Goal: Task Accomplishment & Management: Complete application form

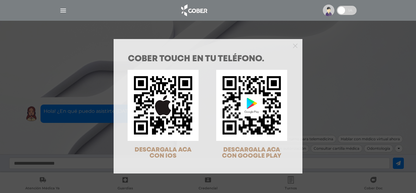
click at [65, 9] on div "COBER TOUCH en tu teléfono. DESCARGALA ACA CON IOS DESCARGALA ACA CON GOOGLE PL…" at bounding box center [208, 96] width 416 height 193
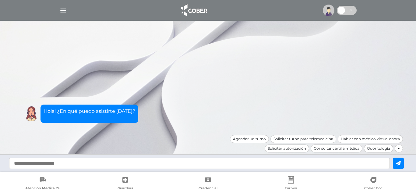
click at [62, 13] on img "button" at bounding box center [63, 11] width 8 height 8
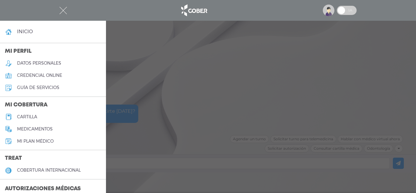
click at [32, 117] on h5 "cartilla" at bounding box center [27, 116] width 20 height 5
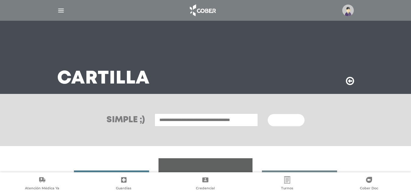
click at [60, 13] on img "button" at bounding box center [61, 11] width 8 height 8
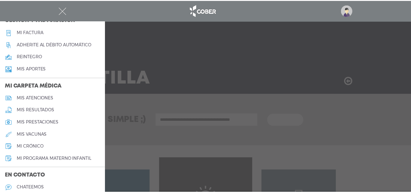
scroll to position [244, 0]
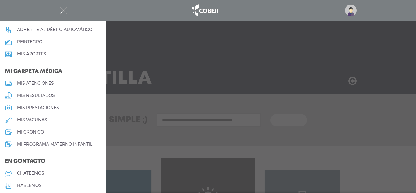
click at [65, 10] on img "button" at bounding box center [63, 11] width 8 height 8
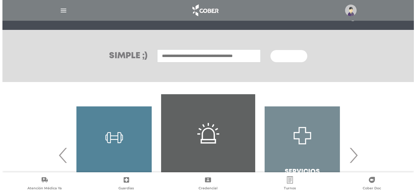
scroll to position [120, 0]
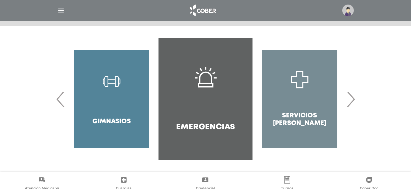
click at [353, 99] on span "›" at bounding box center [351, 99] width 12 height 33
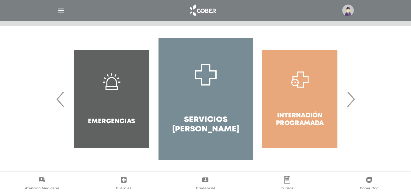
click at [353, 99] on span "›" at bounding box center [351, 99] width 12 height 33
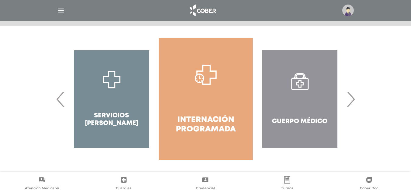
click at [351, 97] on span "›" at bounding box center [351, 99] width 12 height 33
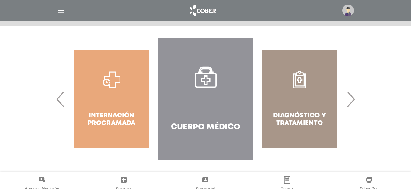
click at [349, 96] on span "›" at bounding box center [351, 99] width 12 height 33
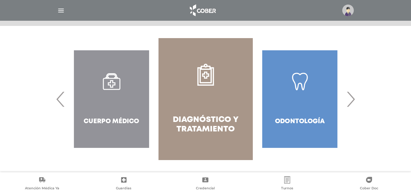
click at [348, 96] on span "›" at bounding box center [351, 99] width 12 height 33
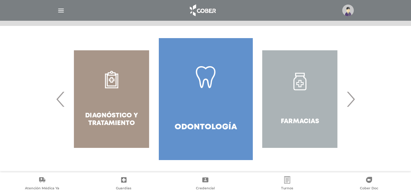
click at [348, 96] on span "›" at bounding box center [351, 99] width 12 height 33
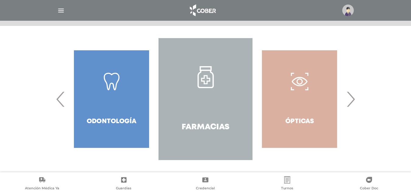
click at [348, 96] on span "›" at bounding box center [351, 99] width 12 height 33
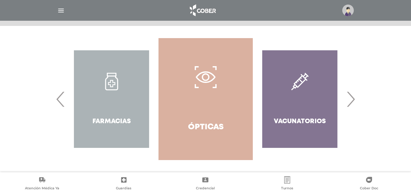
click at [348, 96] on span "›" at bounding box center [351, 99] width 12 height 33
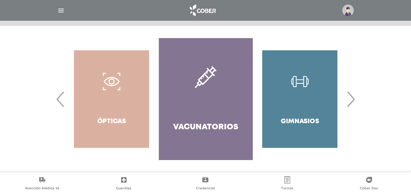
click at [348, 96] on span "›" at bounding box center [351, 99] width 12 height 33
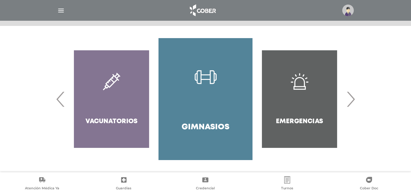
click at [348, 96] on span "›" at bounding box center [351, 99] width 12 height 33
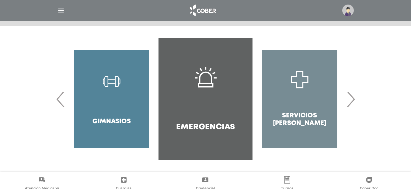
click at [348, 96] on span "›" at bounding box center [351, 99] width 12 height 33
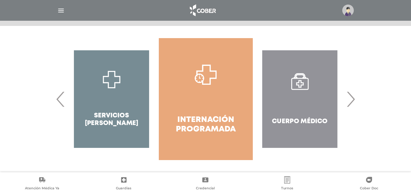
click at [65, 12] on div at bounding box center [206, 10] width 312 height 15
click at [65, 12] on img "button" at bounding box center [61, 11] width 8 height 8
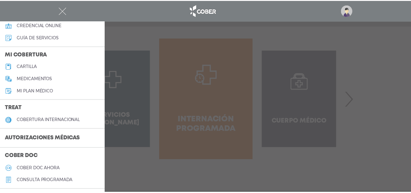
scroll to position [61, 0]
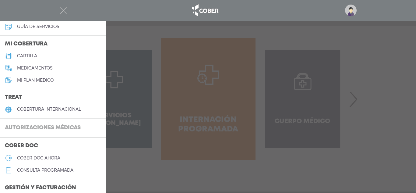
click at [68, 127] on h3 "Autorizaciones médicas" at bounding box center [43, 128] width 86 height 12
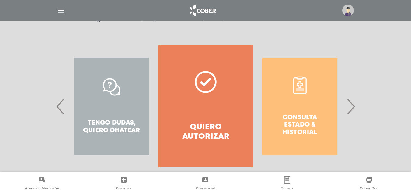
scroll to position [113, 0]
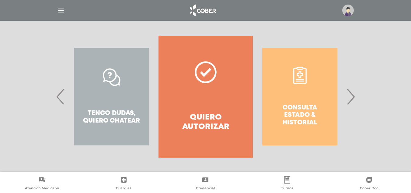
click at [353, 100] on span "›" at bounding box center [351, 96] width 12 height 33
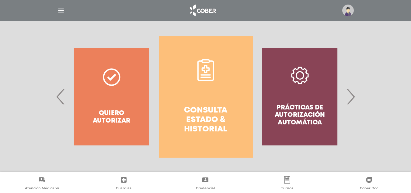
click at [353, 100] on span "›" at bounding box center [351, 96] width 12 height 33
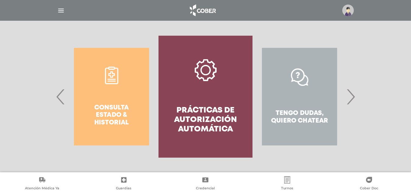
click at [354, 97] on span "›" at bounding box center [351, 96] width 12 height 33
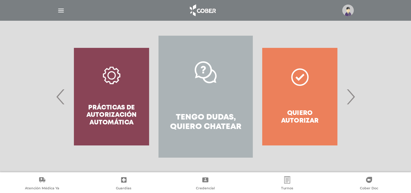
click at [354, 97] on span "›" at bounding box center [351, 96] width 12 height 33
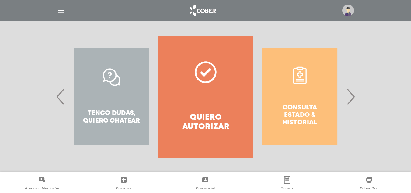
click at [354, 97] on span "›" at bounding box center [351, 96] width 12 height 33
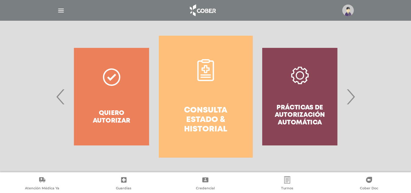
click at [354, 97] on span "›" at bounding box center [351, 96] width 12 height 33
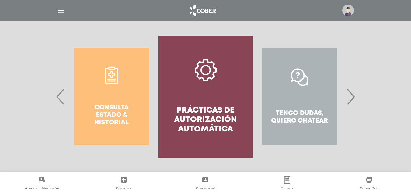
click at [354, 97] on span "›" at bounding box center [351, 96] width 12 height 33
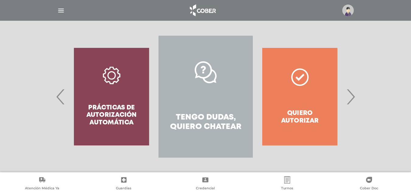
drag, startPoint x: 353, startPoint y: 98, endPoint x: 346, endPoint y: 98, distance: 6.4
click at [353, 98] on span "›" at bounding box center [351, 96] width 12 height 33
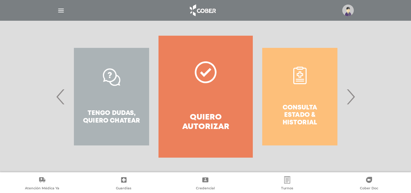
click at [196, 107] on link "Quiero autorizar" at bounding box center [206, 97] width 94 height 122
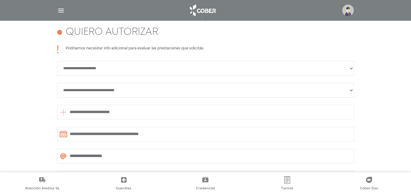
scroll to position [270, 0]
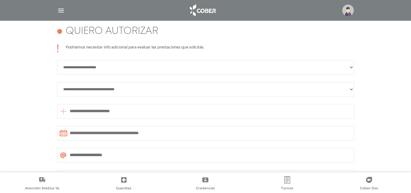
click at [122, 72] on select "**********" at bounding box center [205, 67] width 297 height 15
select select "**********"
click at [57, 60] on select "**********" at bounding box center [205, 67] width 297 height 15
click at [180, 88] on select "**********" at bounding box center [205, 89] width 297 height 15
click at [266, 54] on div "Podríamos necesitar info adicional para evaluar las prestaciones que solicitás." at bounding box center [205, 51] width 297 height 15
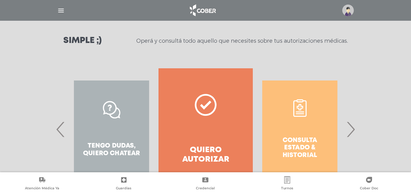
scroll to position [118, 0]
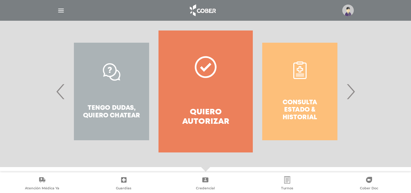
click at [349, 93] on span "›" at bounding box center [351, 91] width 12 height 33
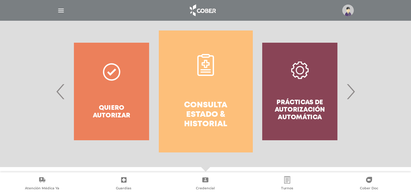
click at [349, 93] on span "›" at bounding box center [351, 91] width 12 height 33
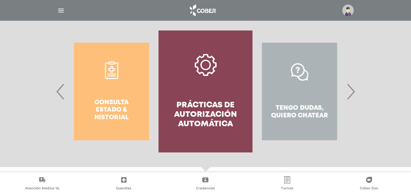
click at [213, 93] on link "Prácticas de autorización automática" at bounding box center [206, 91] width 94 height 122
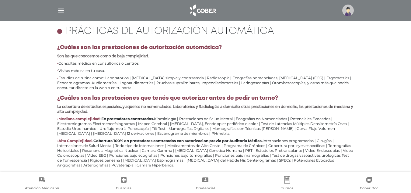
scroll to position [282, 0]
